Goal: Information Seeking & Learning: Learn about a topic

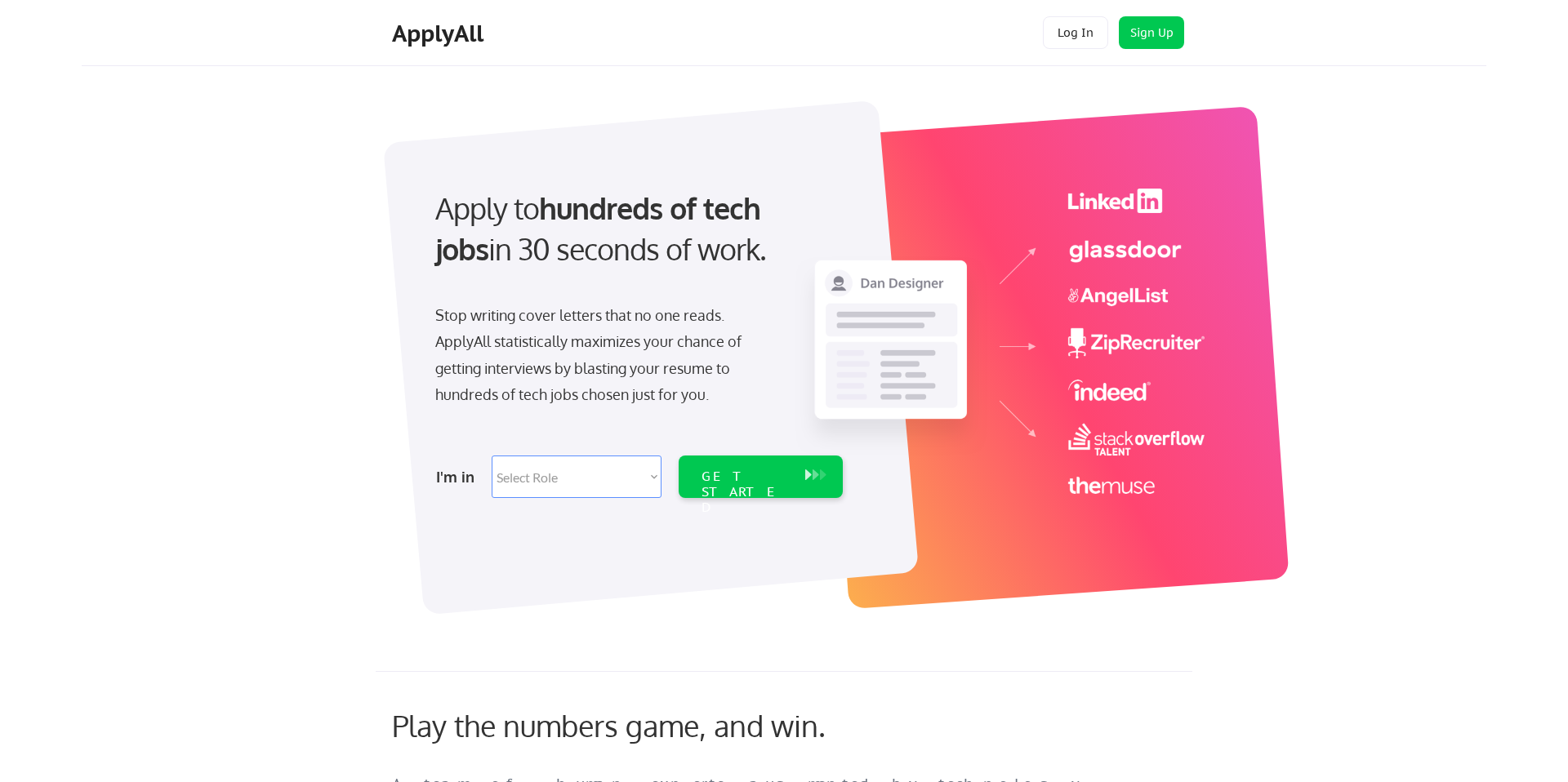
click at [611, 455] on select "Select Role Software Engineering Product Management Customer Success Sales UI/U…" at bounding box center [577, 476] width 170 height 43
select select ""data_science___analytics""
click at [492, 455] on select "Select Role Software Engineering Product Management Customer Success Sales UI/U…" at bounding box center [577, 476] width 170 height 43
select select ""data_science___analytics""
click at [751, 484] on div "GET STARTED" at bounding box center [745, 476] width 104 height 43
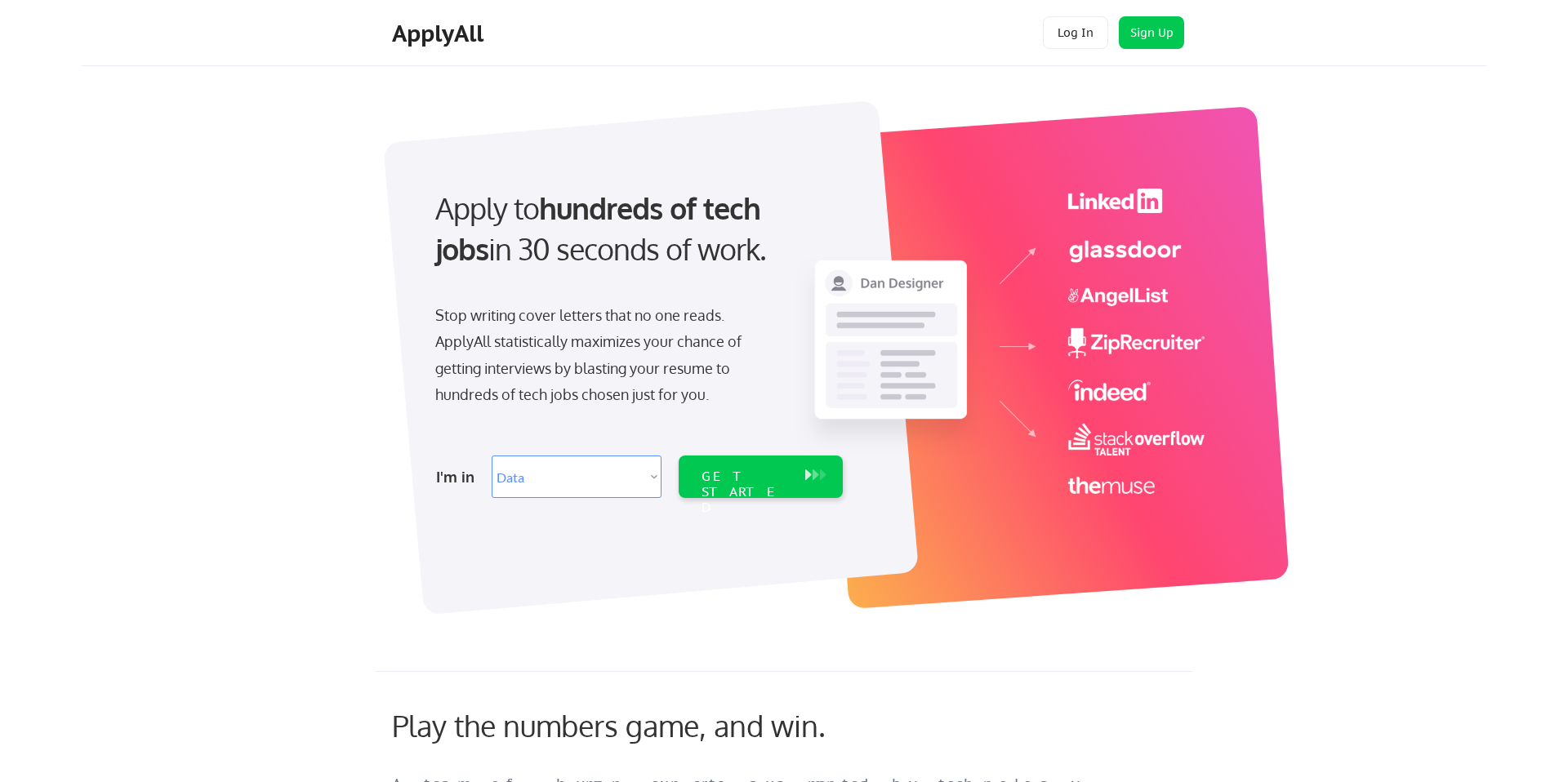
select select ""data_science___analytics""
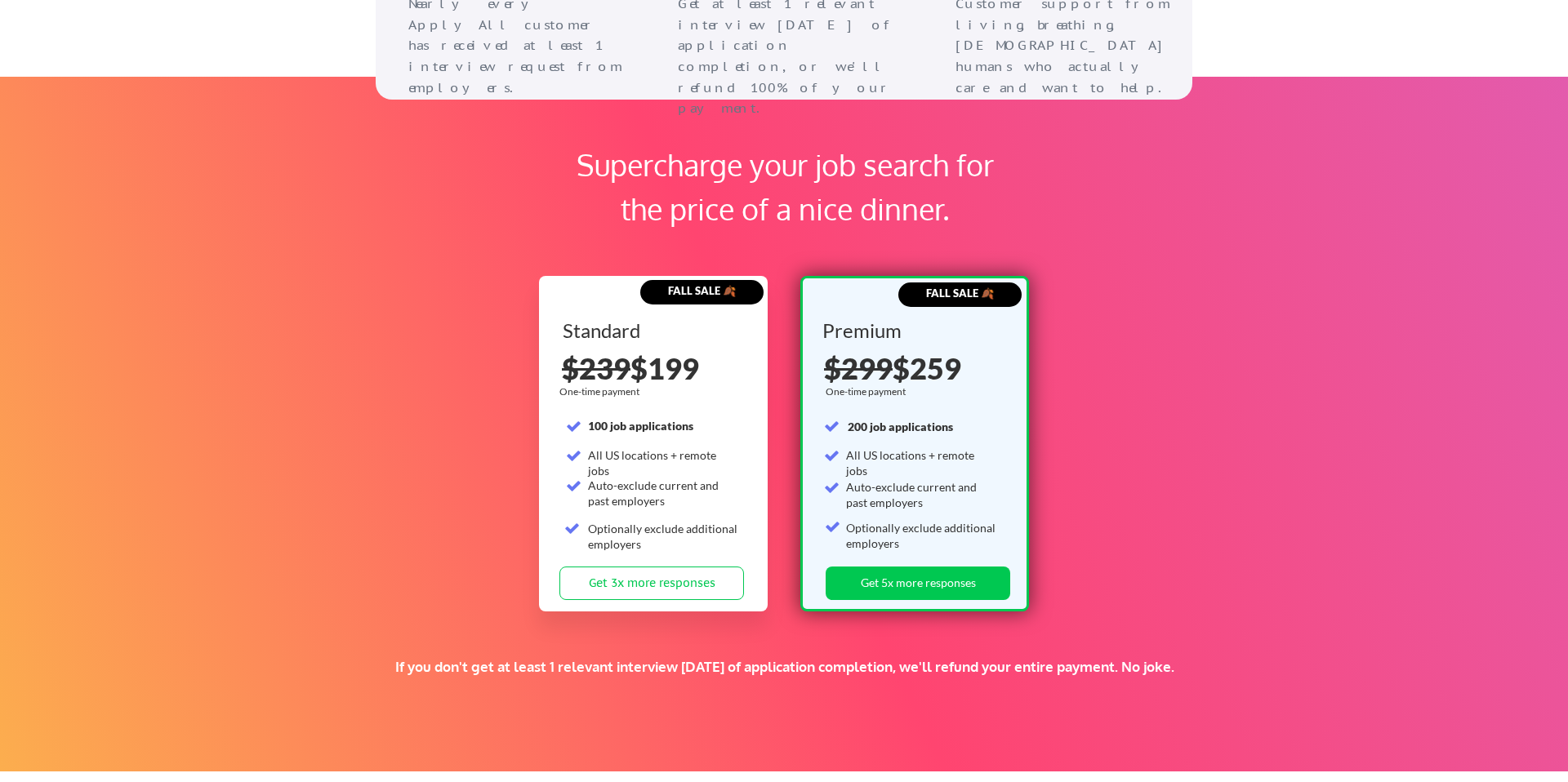
scroll to position [2349, 0]
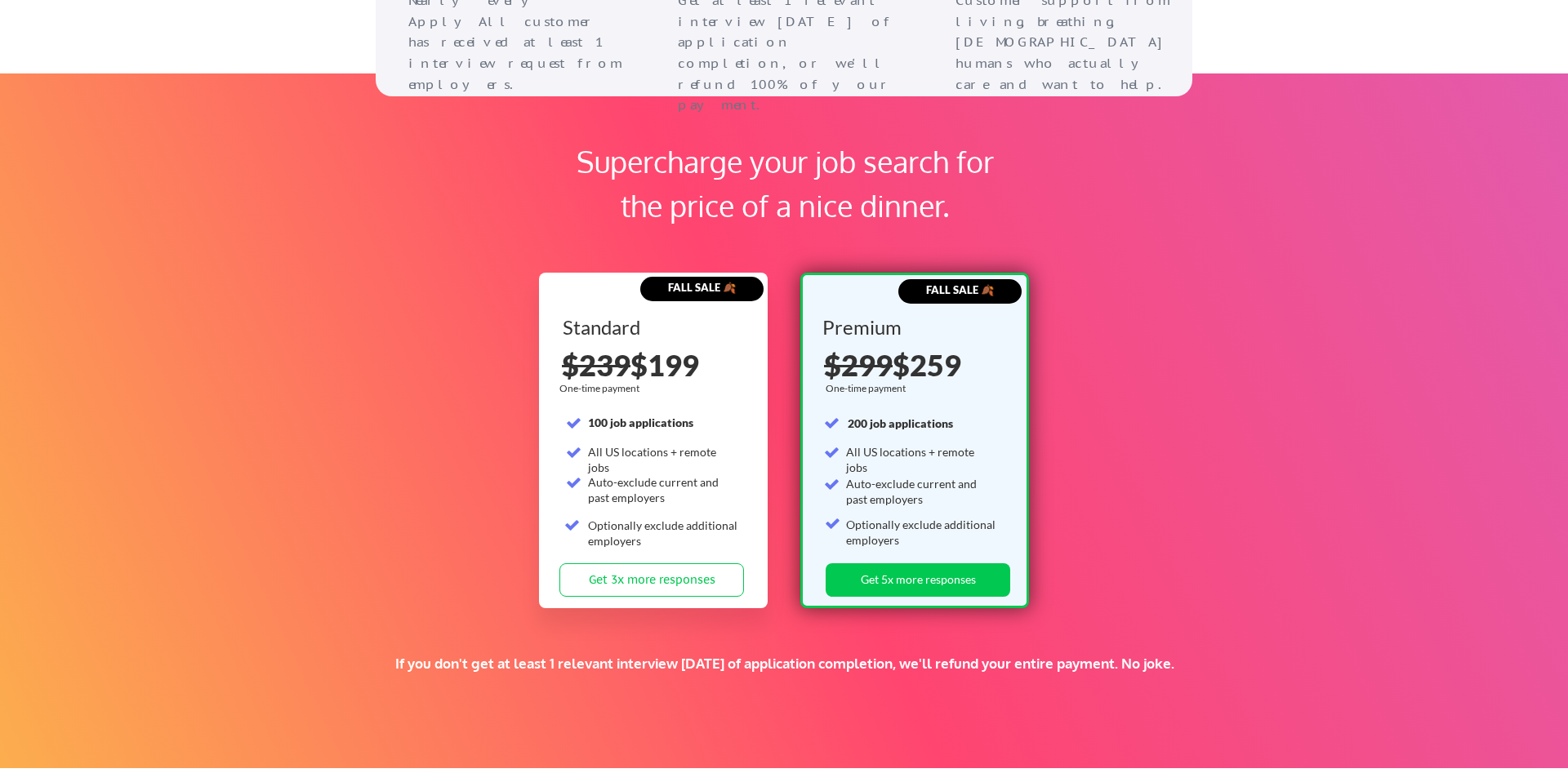
drag, startPoint x: 615, startPoint y: 458, endPoint x: 741, endPoint y: 504, distance: 134.1
click at [741, 494] on div "Standard 100 job applications All US locations + remote jobs Auto-exclude curre…" at bounding box center [655, 440] width 185 height 245
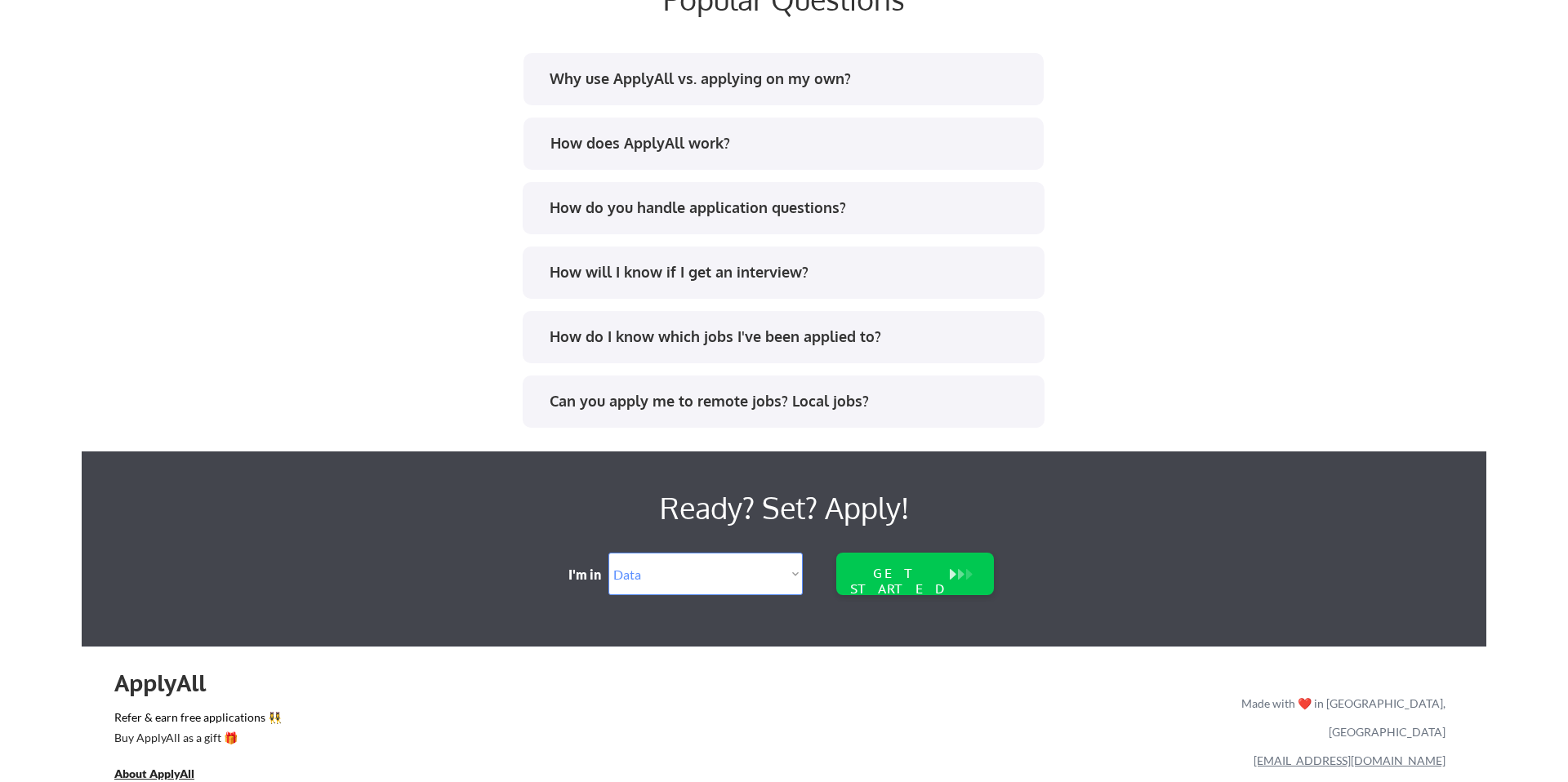
scroll to position [3173, 0]
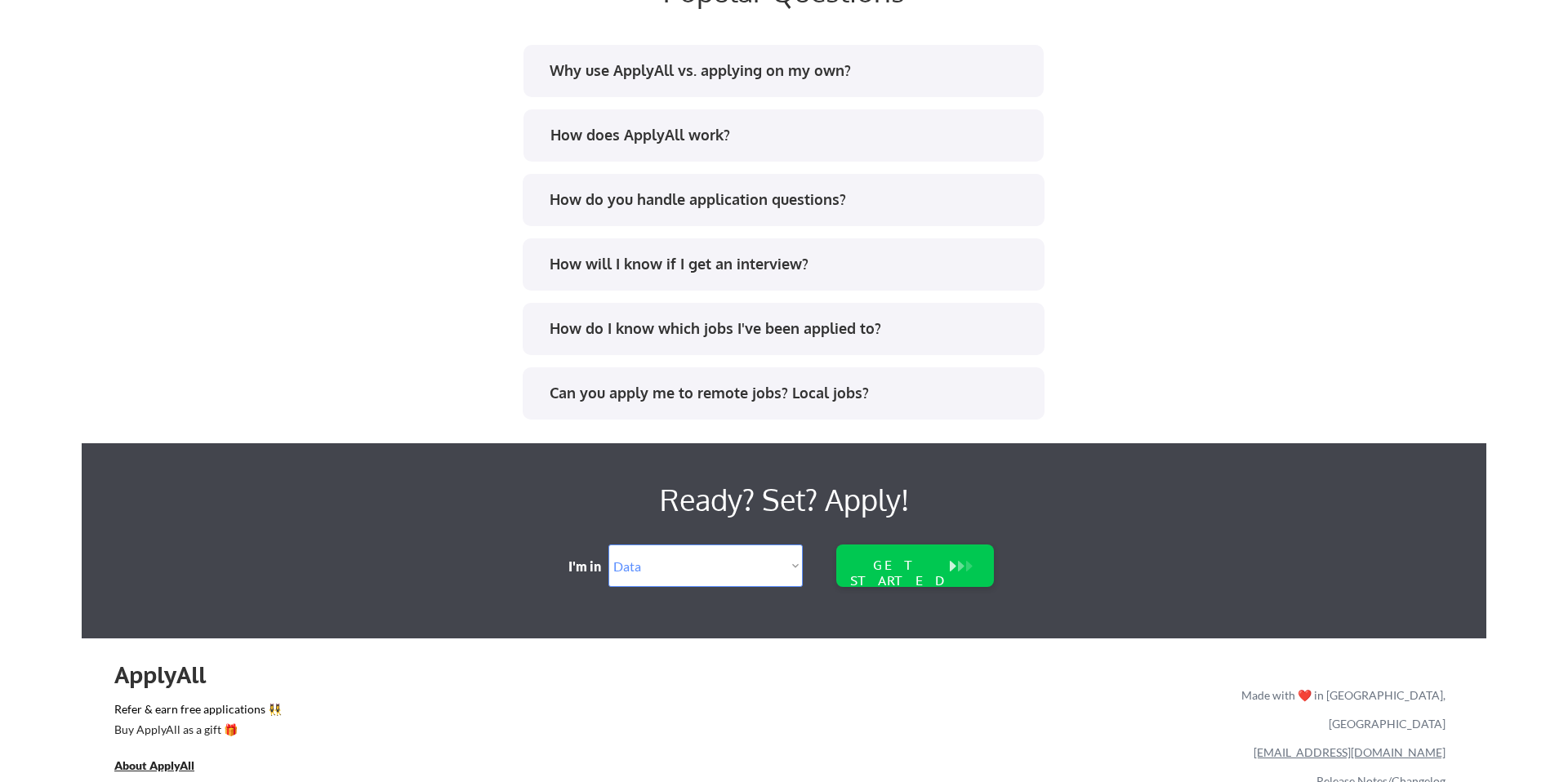
click at [813, 204] on div "How do you handle application questions?" at bounding box center [789, 199] width 479 height 21
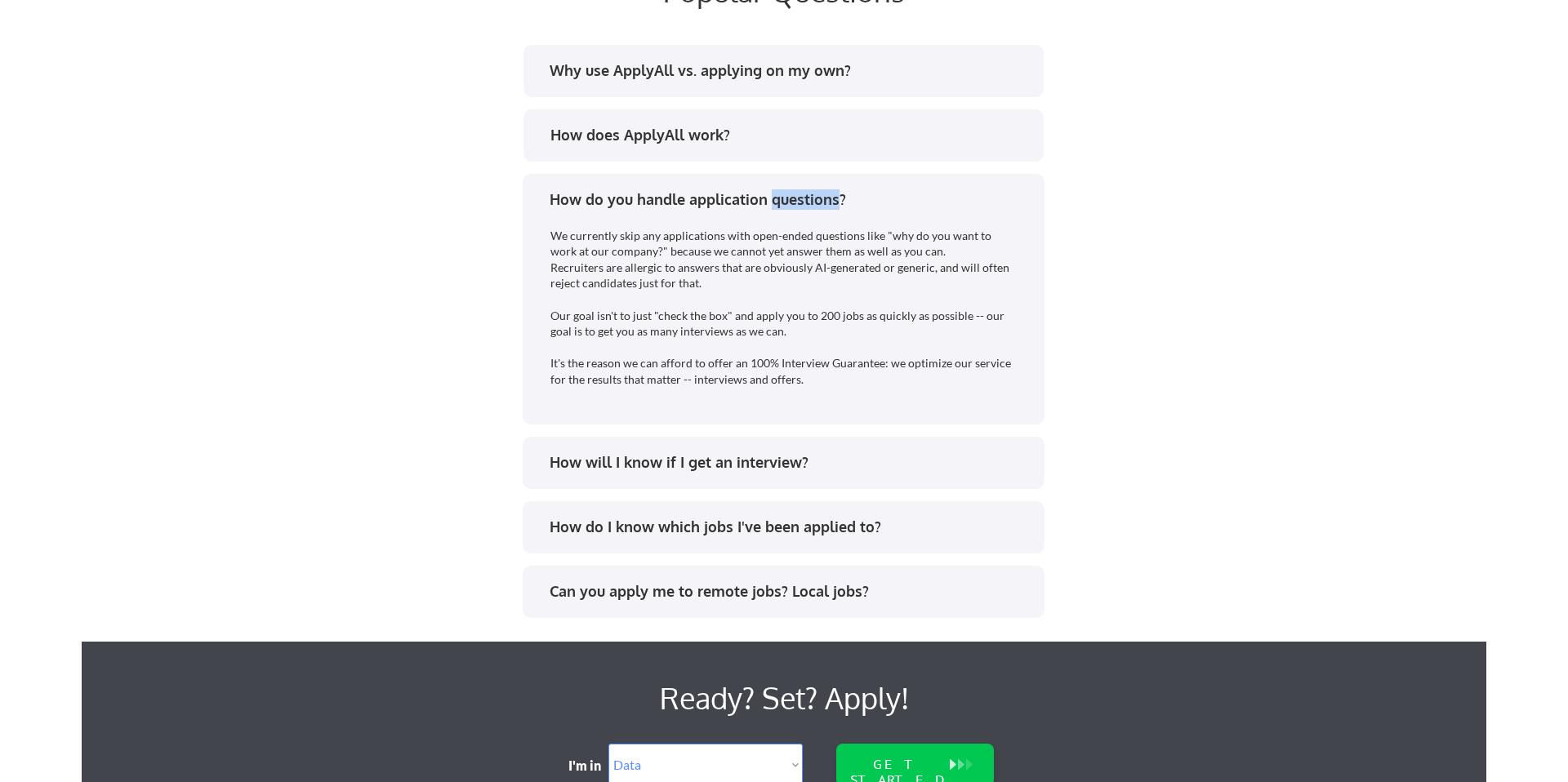
click at [813, 204] on div "How do you handle application questions?" at bounding box center [789, 199] width 479 height 21
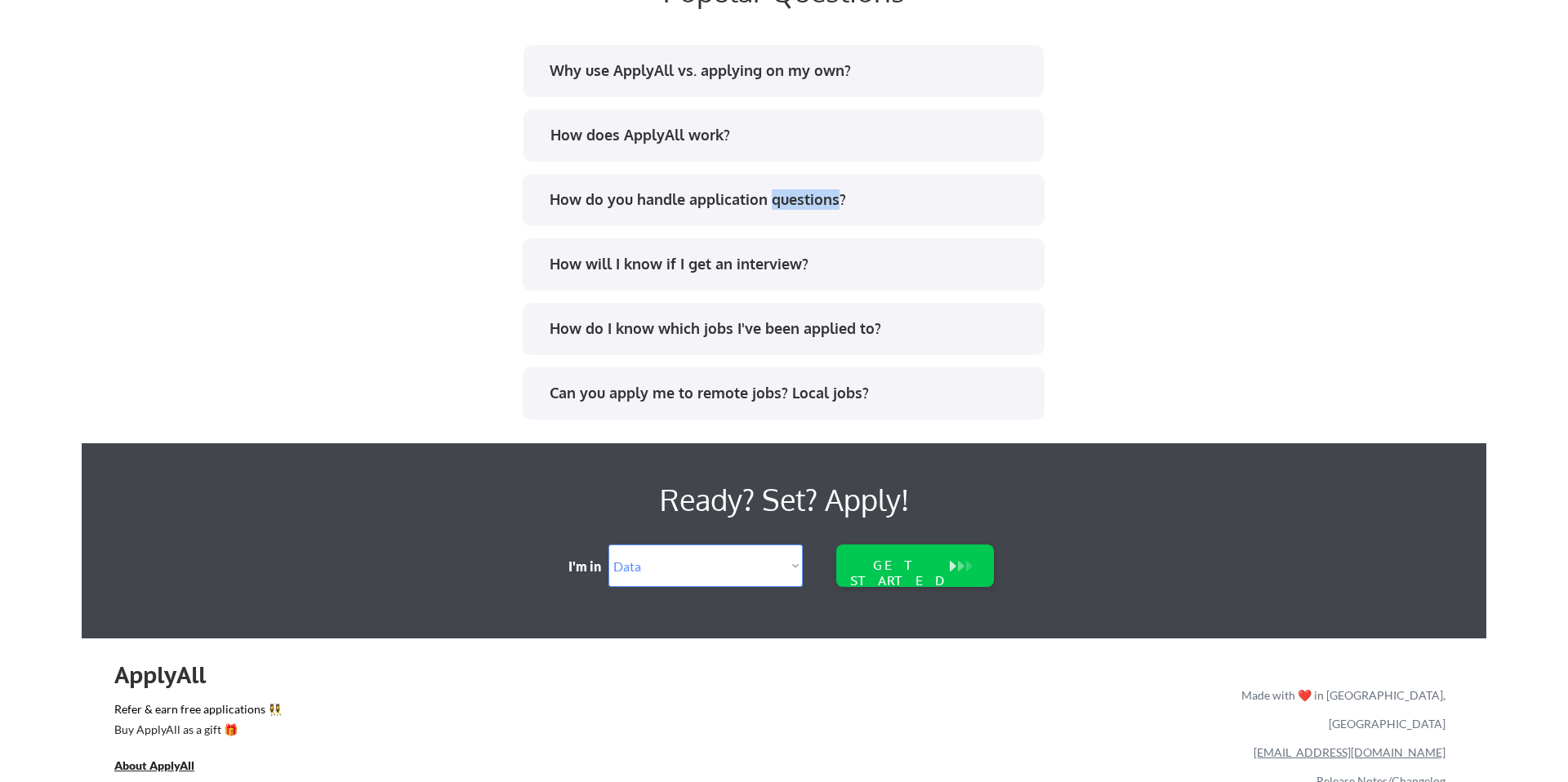
click at [813, 204] on div "How do you handle application questions?" at bounding box center [789, 199] width 479 height 21
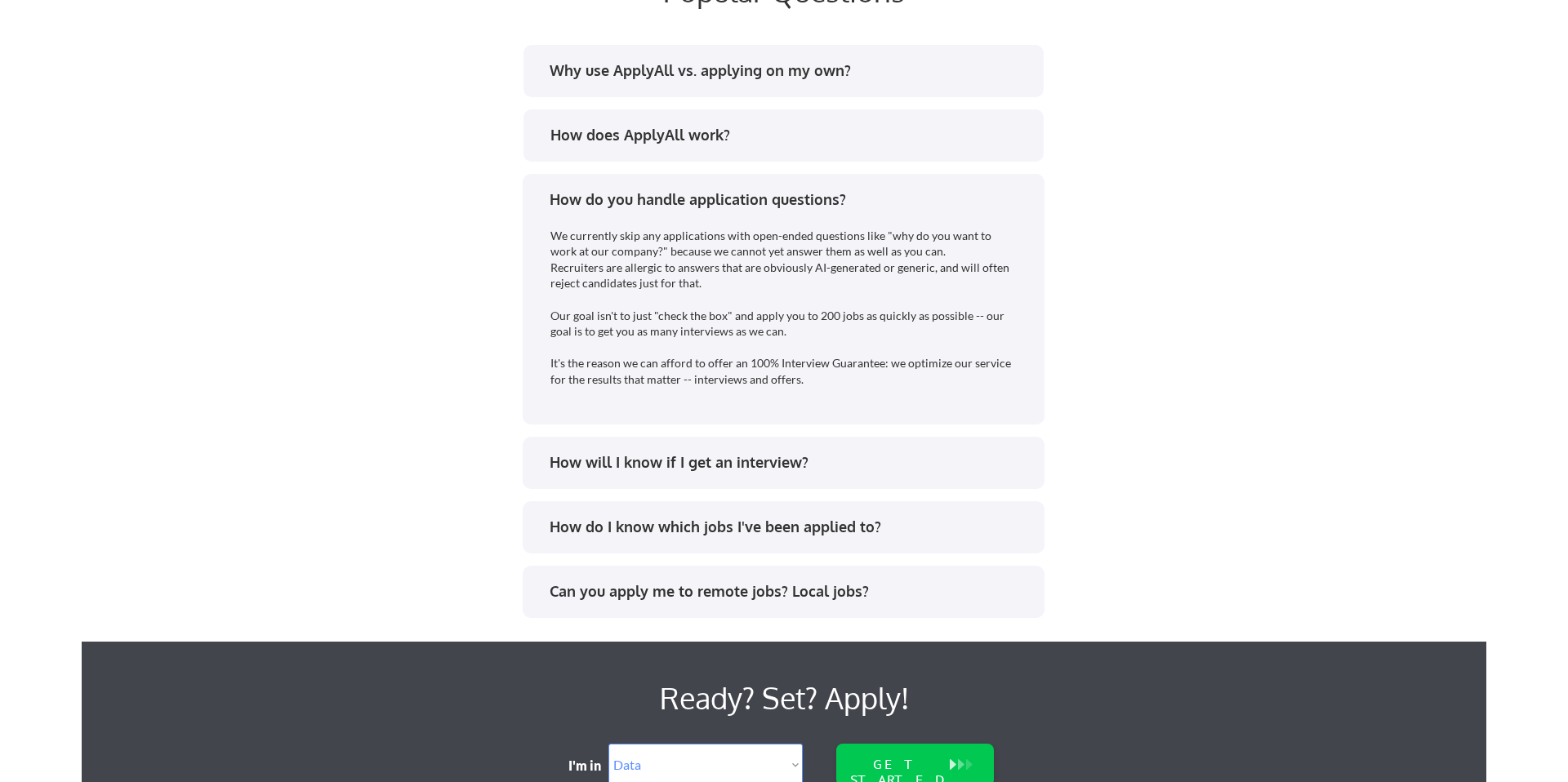
click at [763, 455] on div "How will I know if I get an interview?" at bounding box center [789, 463] width 479 height 21
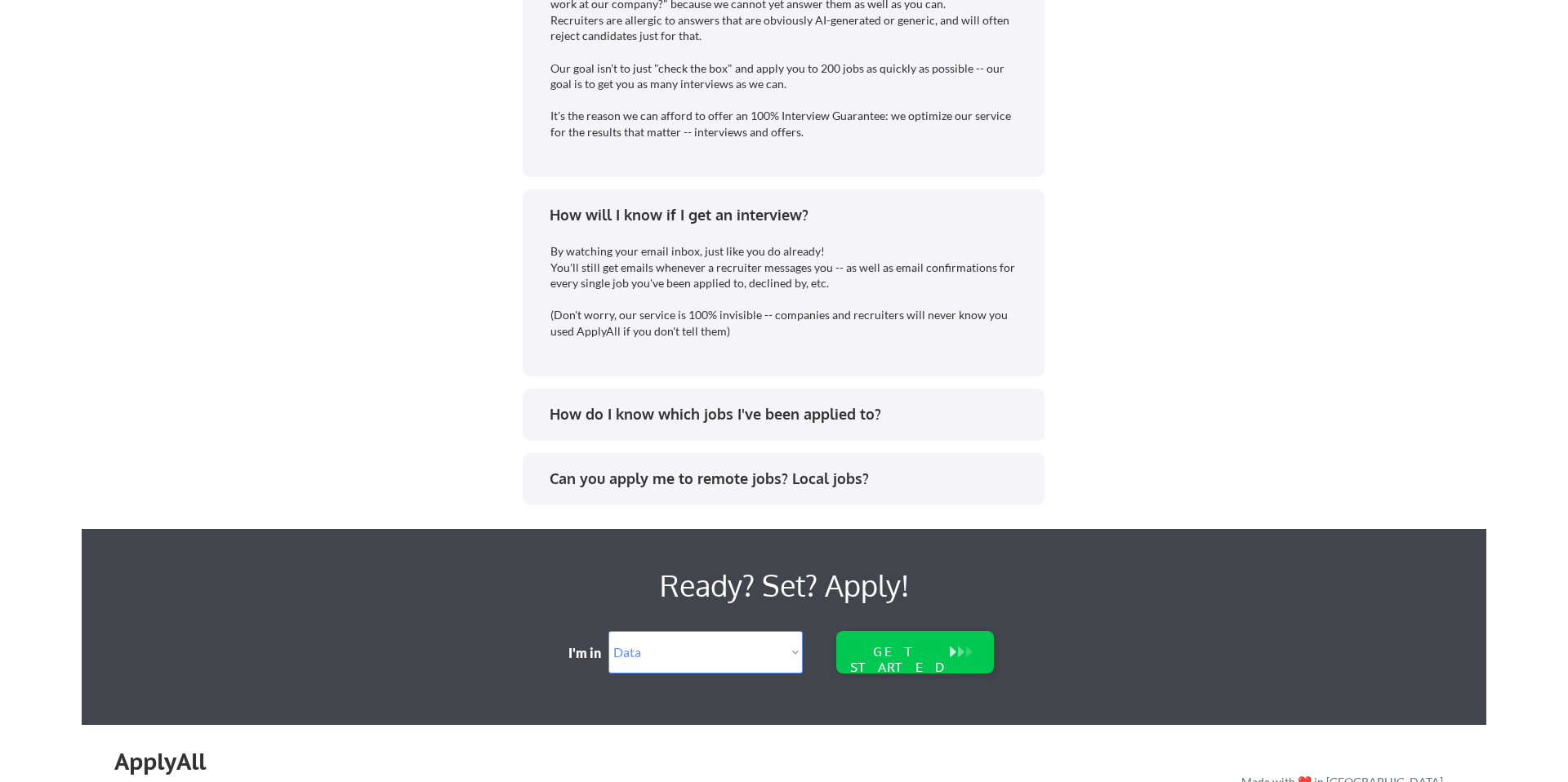
scroll to position [3438, 0]
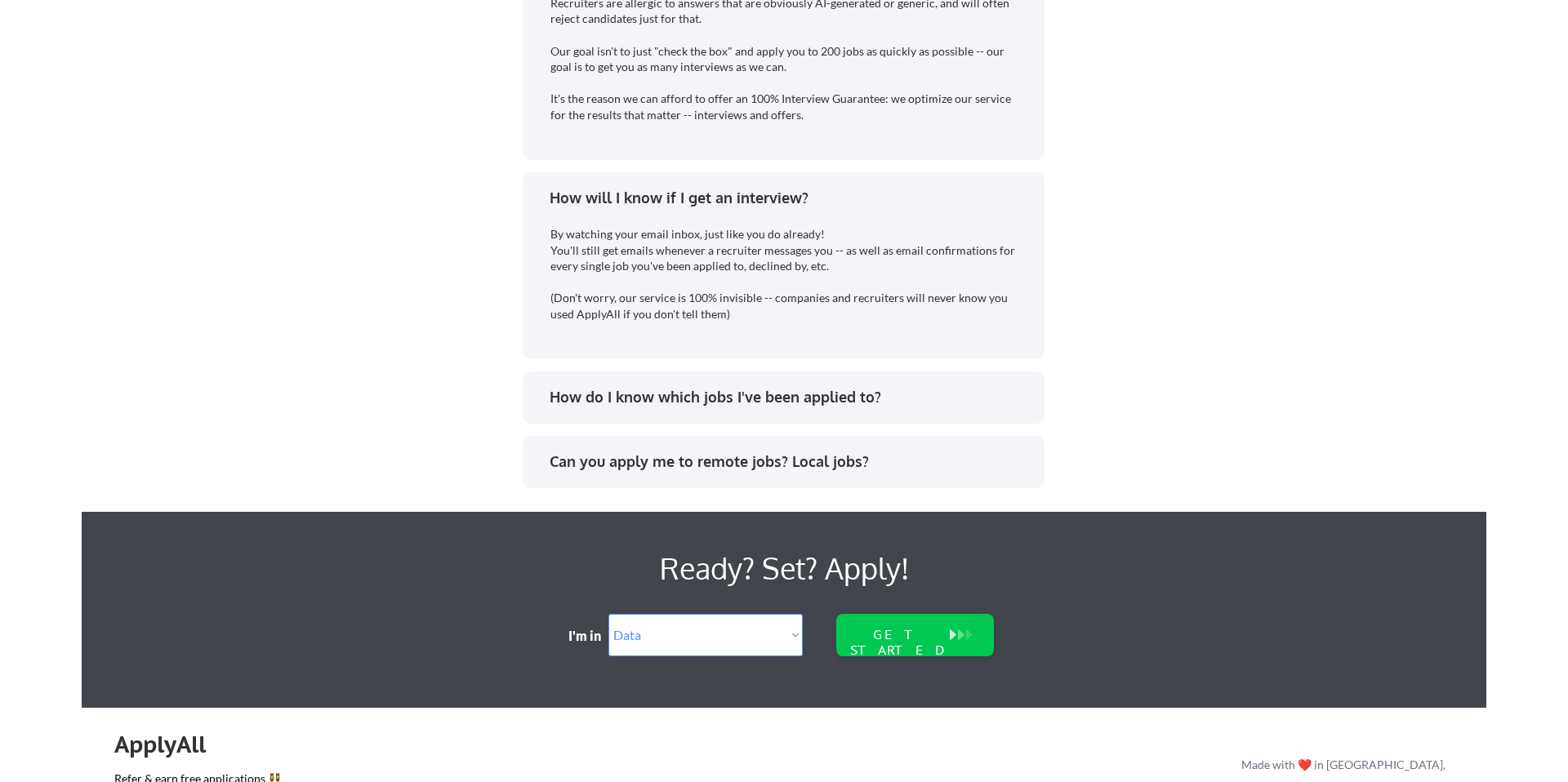
click at [761, 410] on div "How do I know which jobs I've been applied to?" at bounding box center [783, 399] width 492 height 26
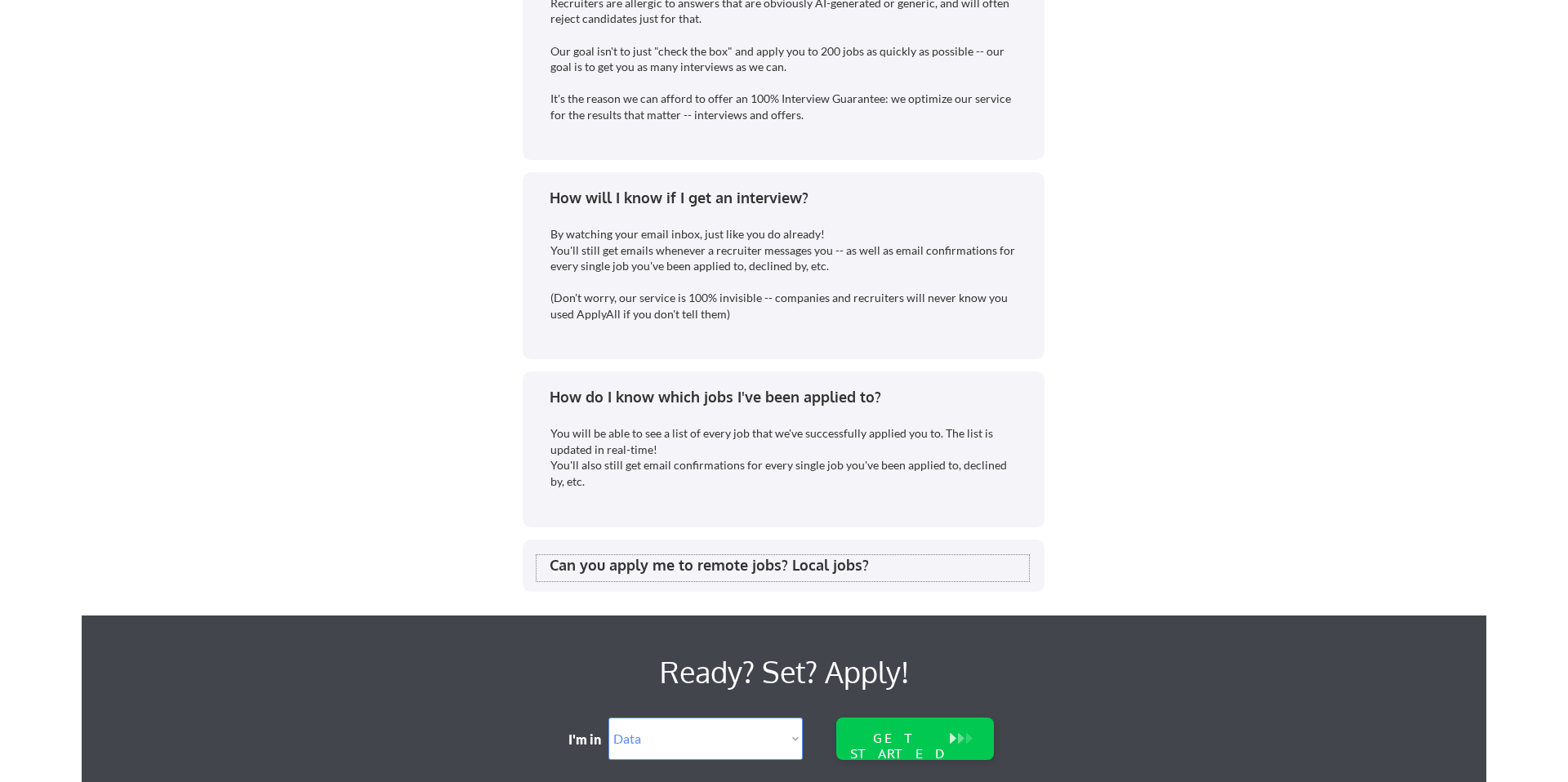
click at [769, 569] on div "Can you apply me to remote jobs? Local jobs?" at bounding box center [789, 565] width 479 height 21
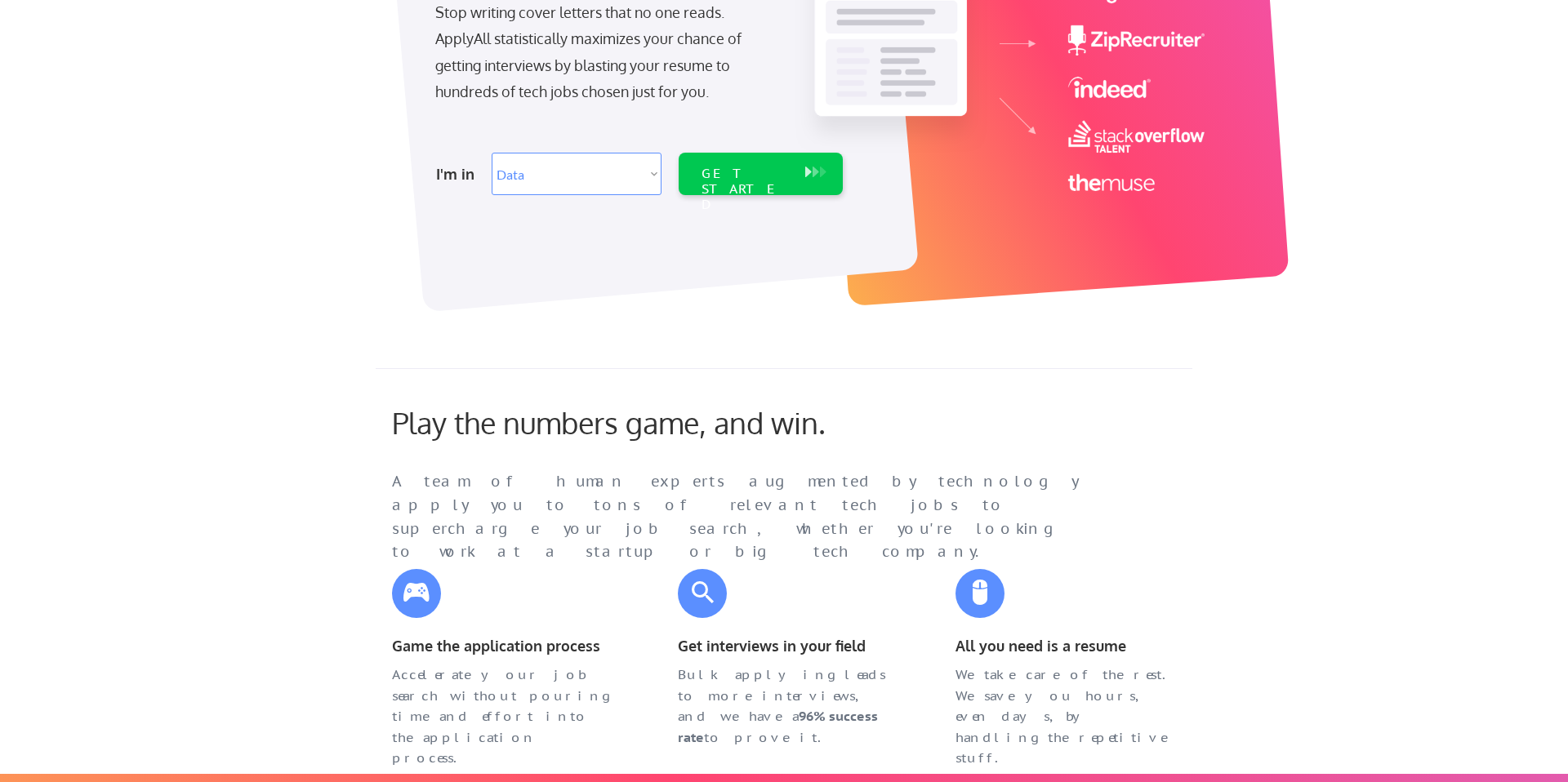
scroll to position [0, 0]
